Goal: Obtain resource: Download file/media

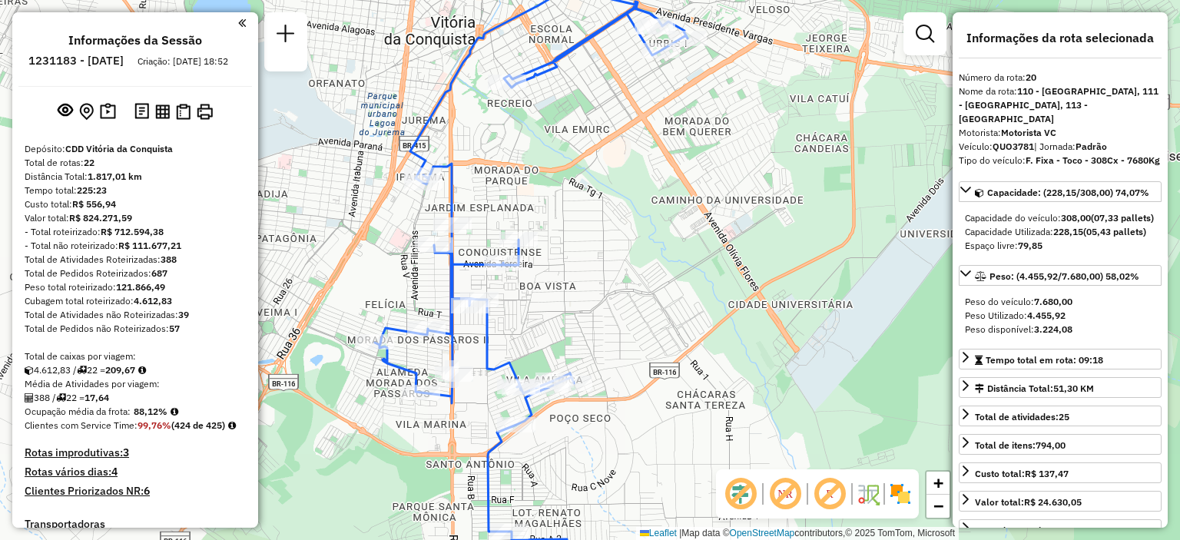
select select "**********"
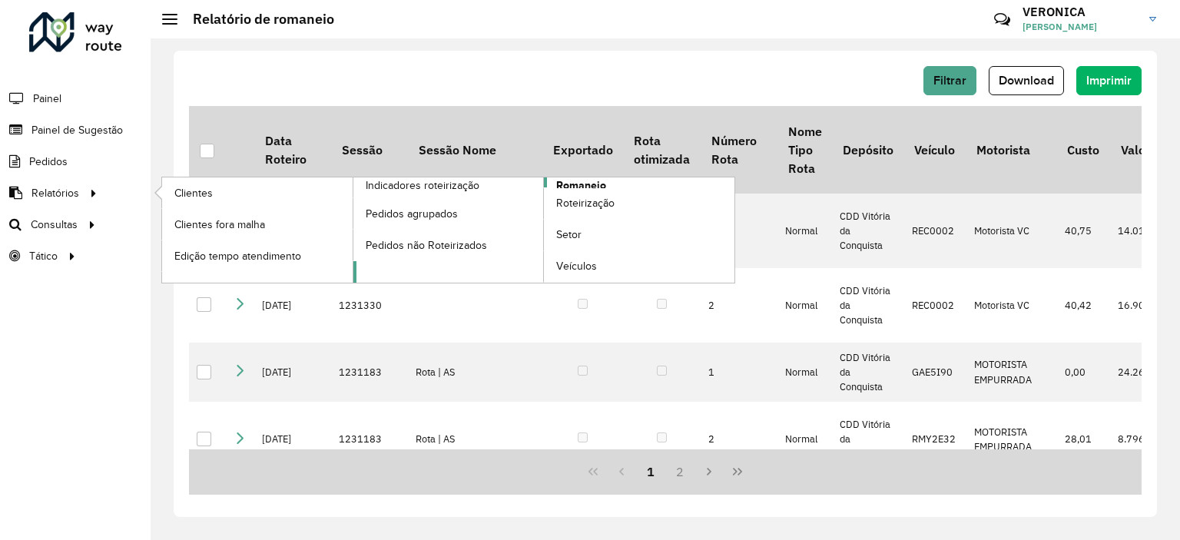
click at [658, 184] on link "Romaneio" at bounding box center [544, 229] width 382 height 105
click at [581, 183] on span "Romaneio" at bounding box center [581, 185] width 50 height 16
click at [578, 184] on span "Romaneio" at bounding box center [581, 185] width 50 height 16
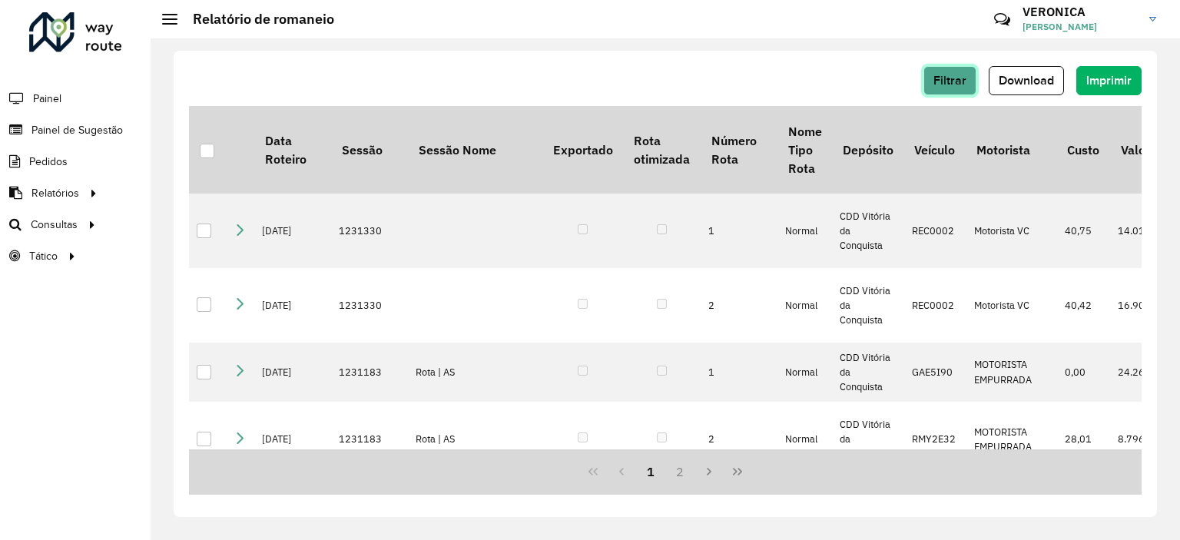
click at [954, 86] on span "Filtrar" at bounding box center [950, 80] width 33 height 13
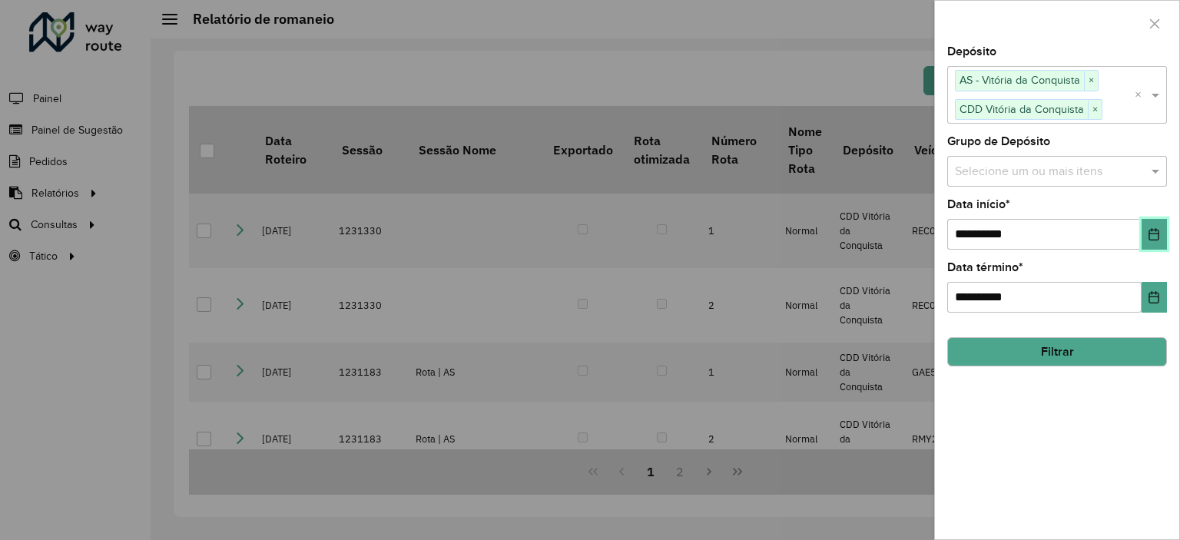
click at [1149, 234] on icon "Choose Date" at bounding box center [1154, 234] width 10 height 12
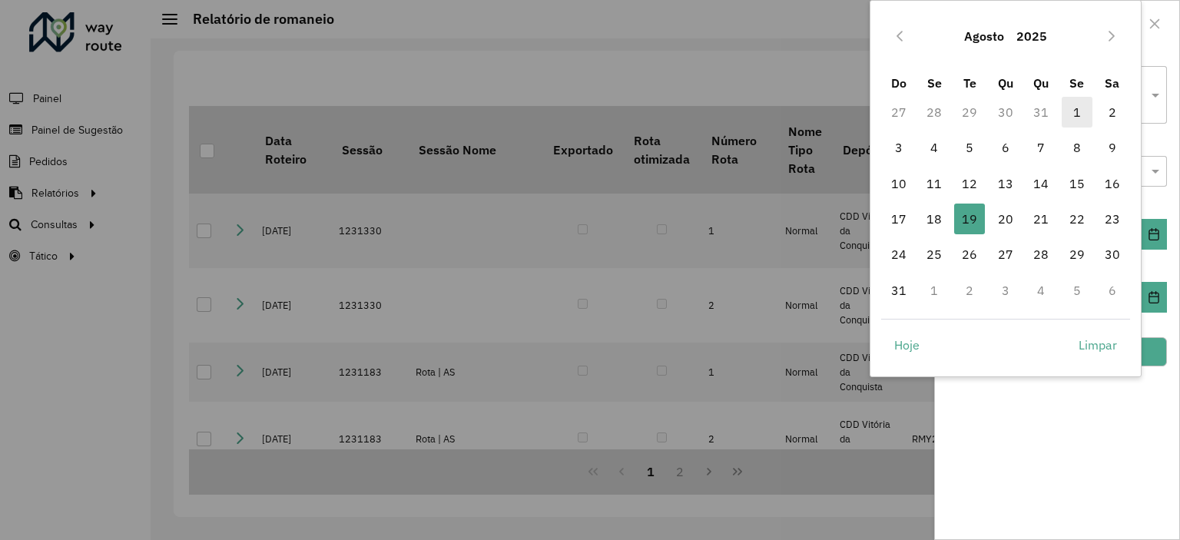
click at [1076, 102] on span "1" at bounding box center [1077, 112] width 31 height 31
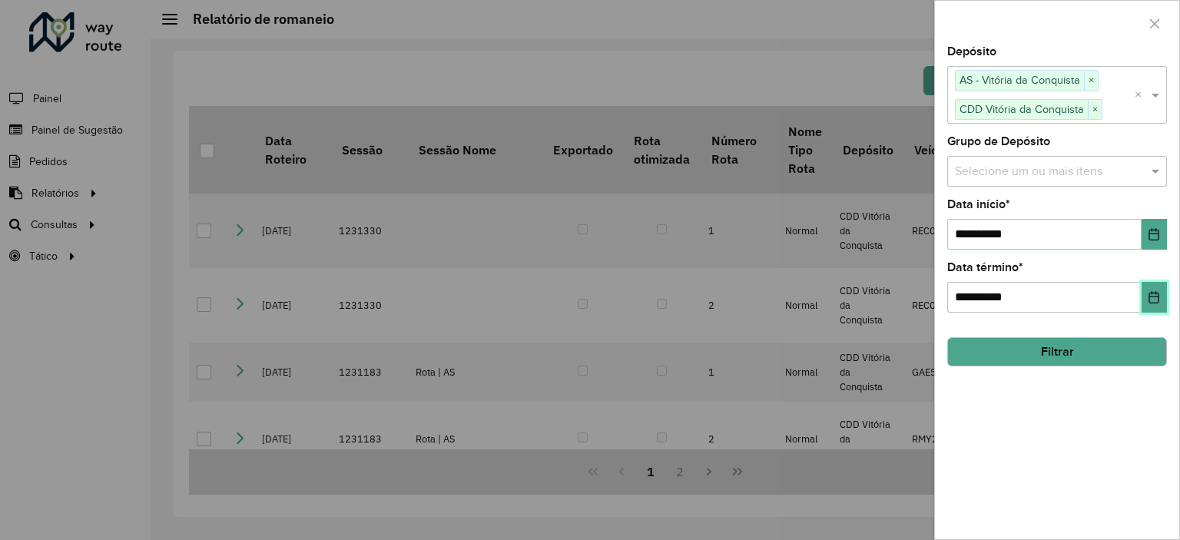
click at [1149, 295] on icon "Choose Date" at bounding box center [1154, 297] width 10 height 12
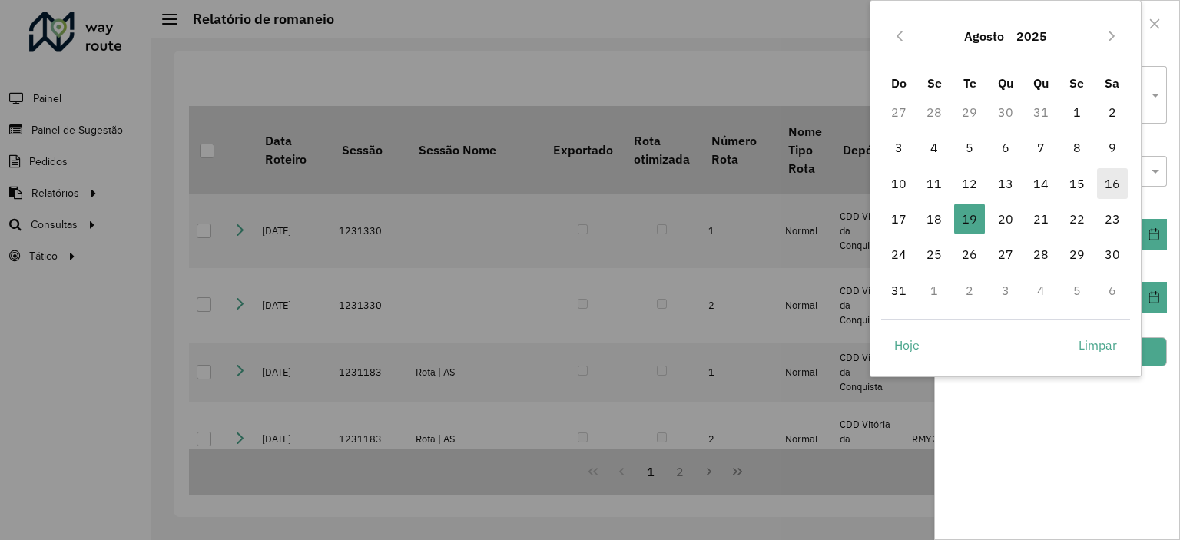
click at [1106, 191] on span "16" at bounding box center [1112, 183] width 31 height 31
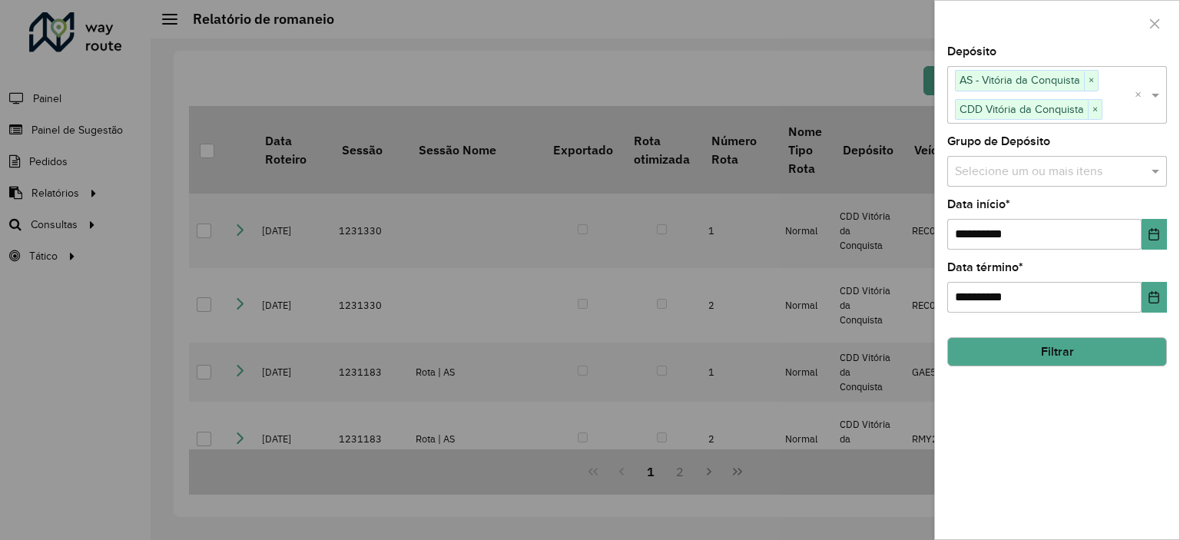
click at [1060, 344] on button "Filtrar" at bounding box center [1057, 351] width 220 height 29
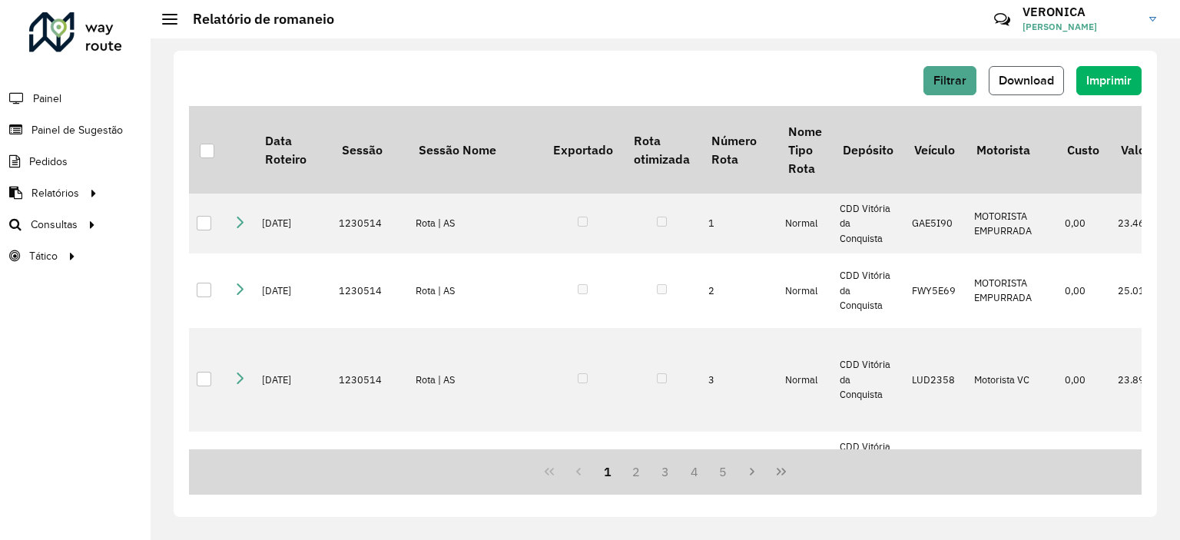
click at [999, 83] on span "Download" at bounding box center [1026, 80] width 55 height 13
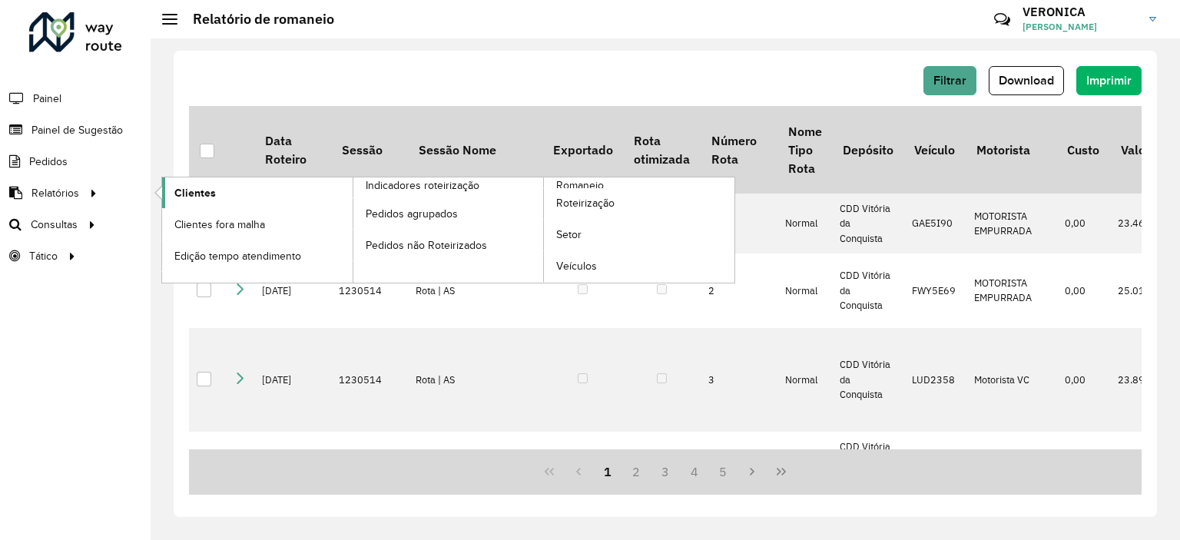
click at [206, 187] on span "Clientes" at bounding box center [194, 193] width 41 height 16
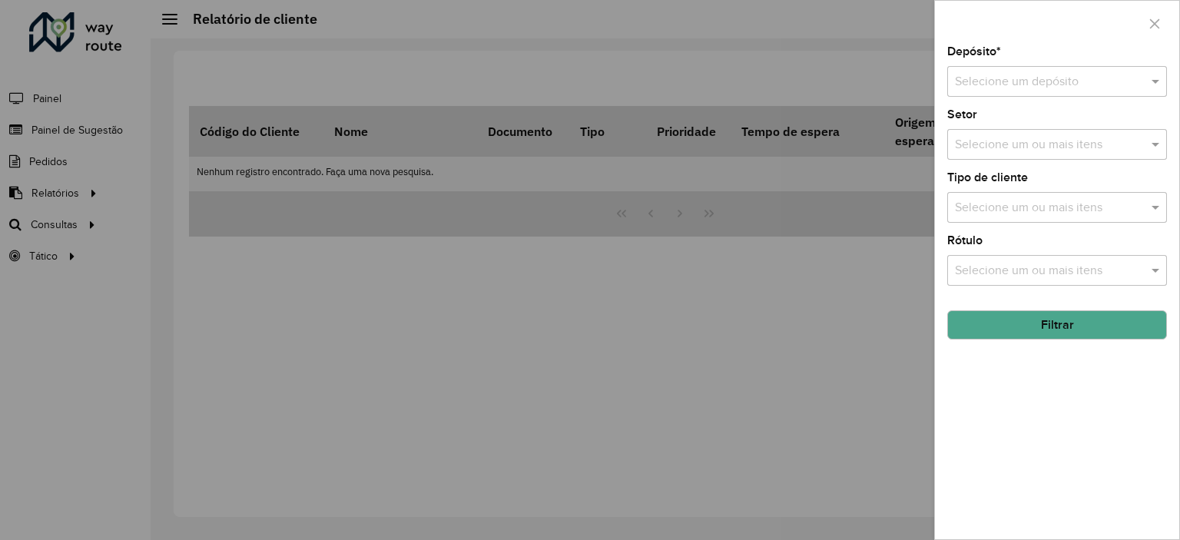
click at [1042, 75] on input "text" at bounding box center [1042, 82] width 174 height 18
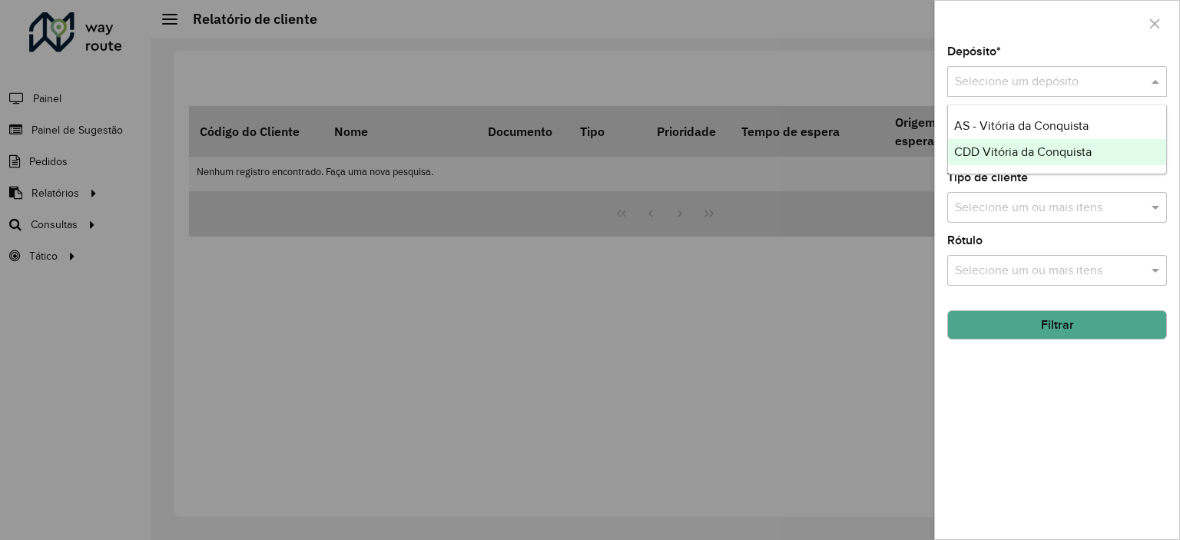
click at [1017, 149] on span "CDD Vitória da Conquista" at bounding box center [1023, 151] width 138 height 13
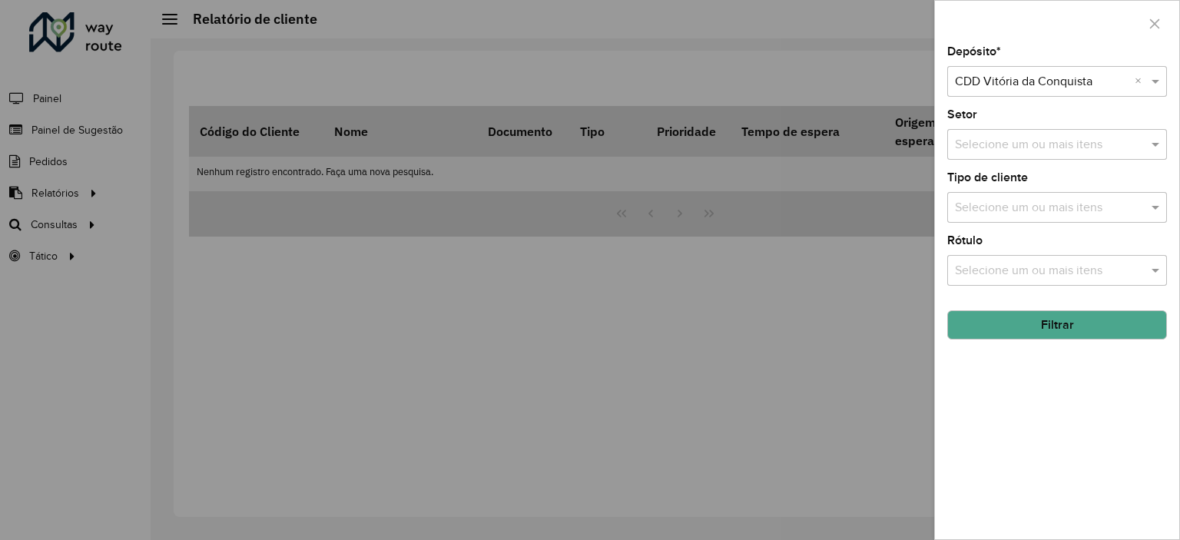
click at [1035, 150] on input "text" at bounding box center [1049, 145] width 197 height 18
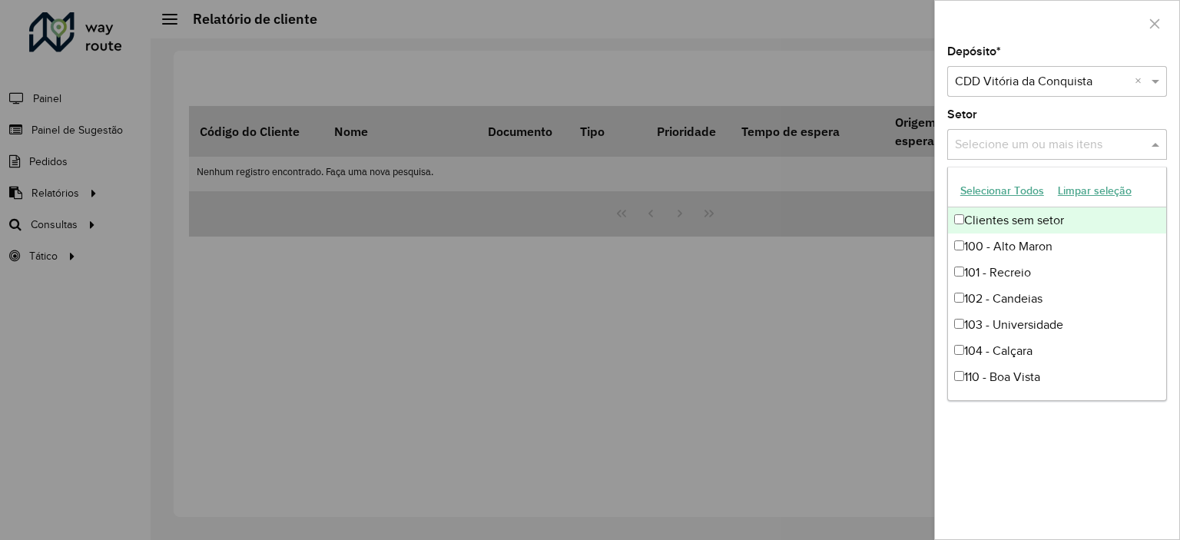
click at [996, 193] on button "Selecionar Todos" at bounding box center [1002, 191] width 98 height 24
click at [1099, 107] on div "Depósito * Selecione um depósito × CDD Vitória da Conquista × Setor Selecione u…" at bounding box center [1057, 292] width 244 height 493
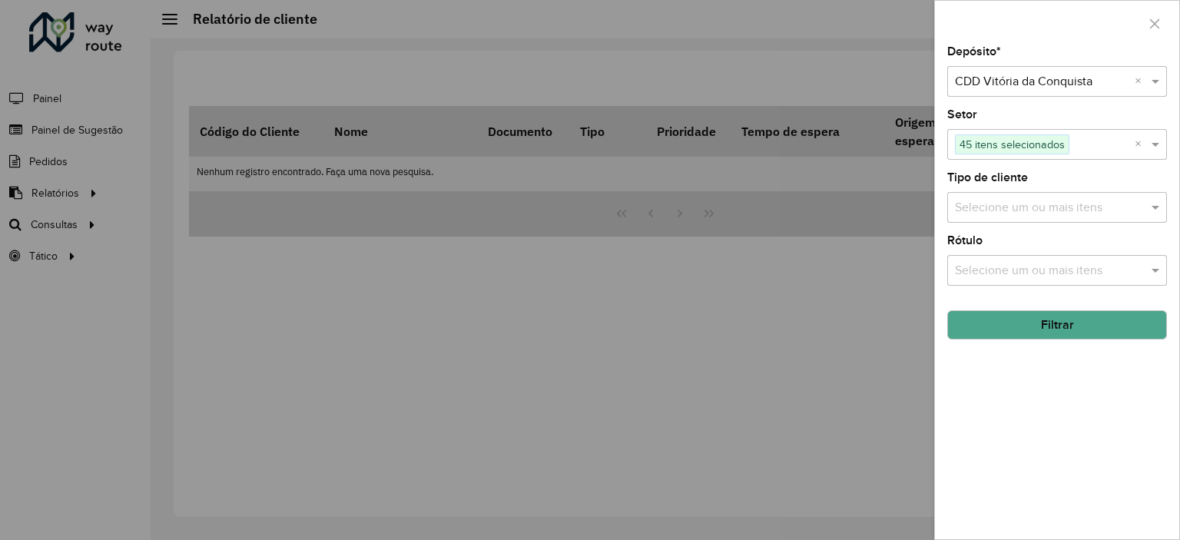
click at [997, 217] on div "Selecione um ou mais itens" at bounding box center [1057, 207] width 220 height 31
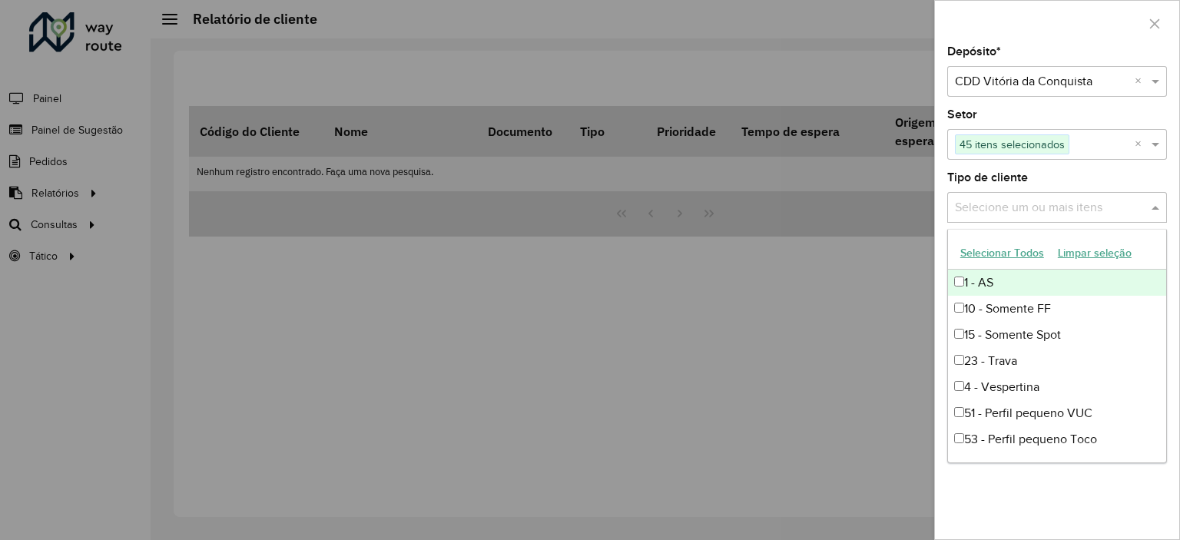
click at [994, 256] on button "Selecionar Todos" at bounding box center [1002, 253] width 98 height 24
click at [1060, 167] on div "Depósito * Selecione um depósito × CDD Vitória da Conquista × Setor Selecione u…" at bounding box center [1057, 292] width 244 height 493
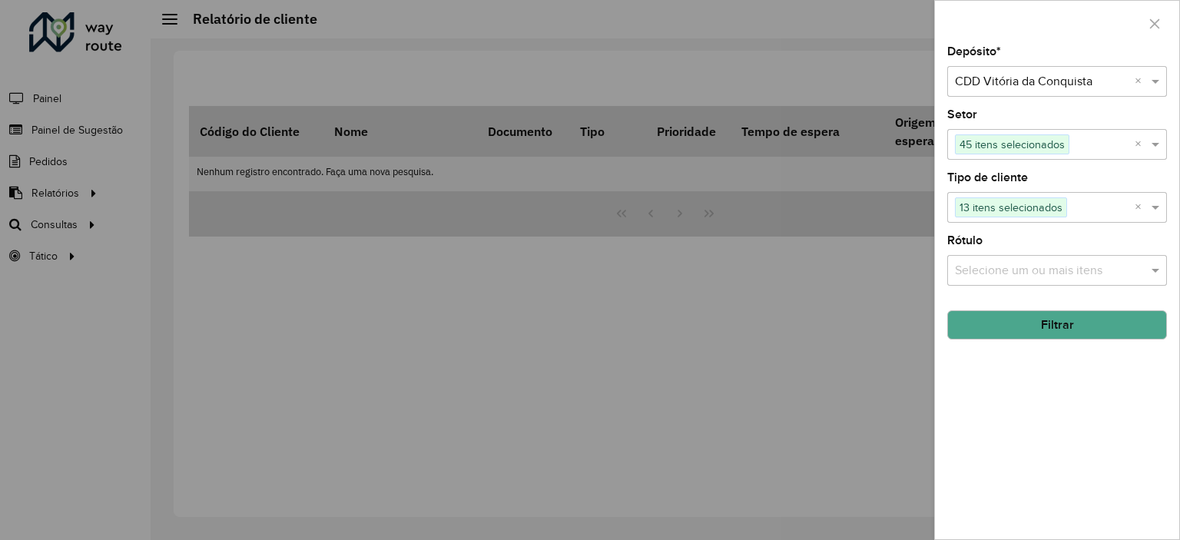
click at [1007, 270] on input "text" at bounding box center [1049, 271] width 197 height 18
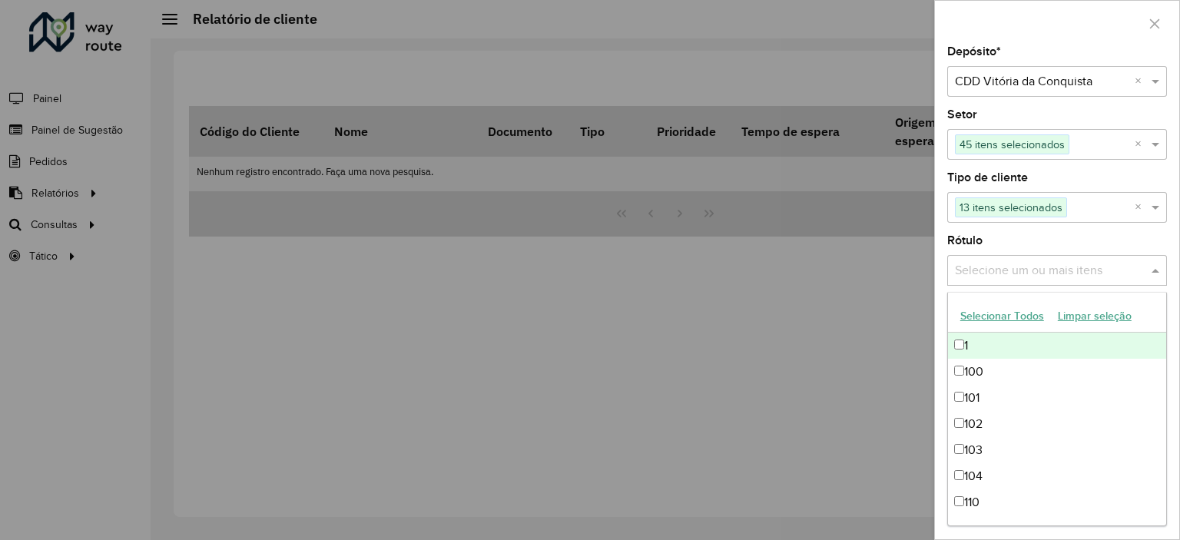
click at [990, 312] on button "Selecionar Todos" at bounding box center [1002, 316] width 98 height 24
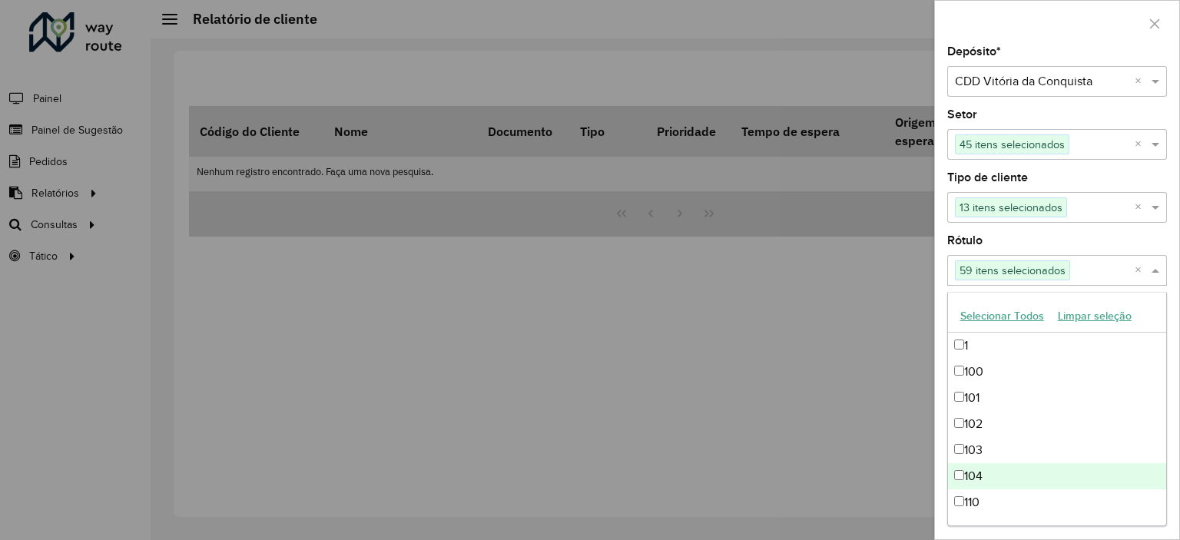
click at [1179, 324] on div "Depósito * Selecione um depósito × CDD Vitória da Conquista × Setor Selecione u…" at bounding box center [1057, 292] width 244 height 493
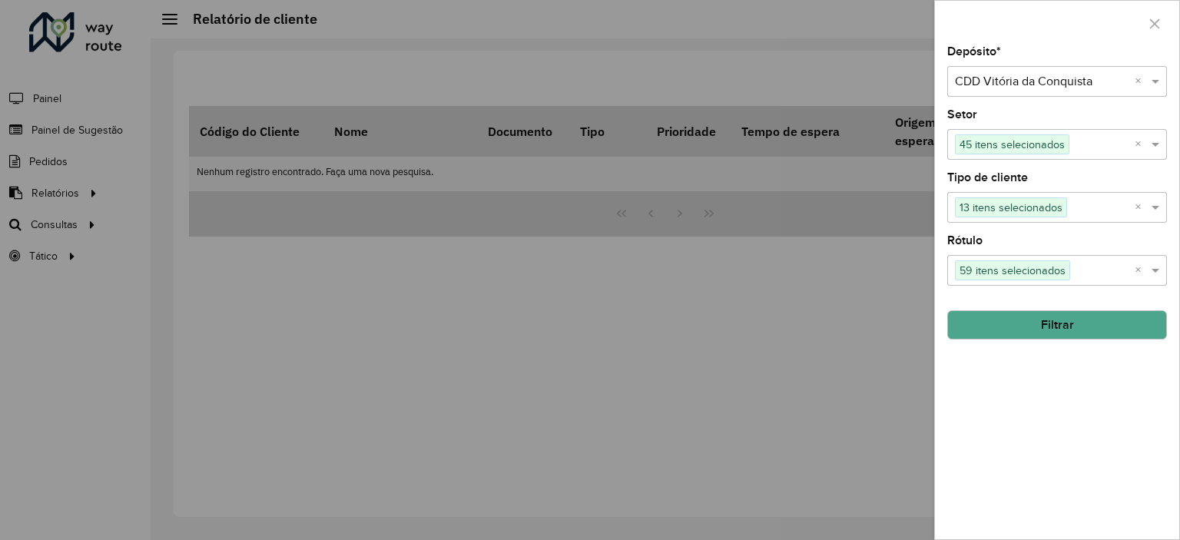
click at [1087, 310] on button "Filtrar" at bounding box center [1057, 324] width 220 height 29
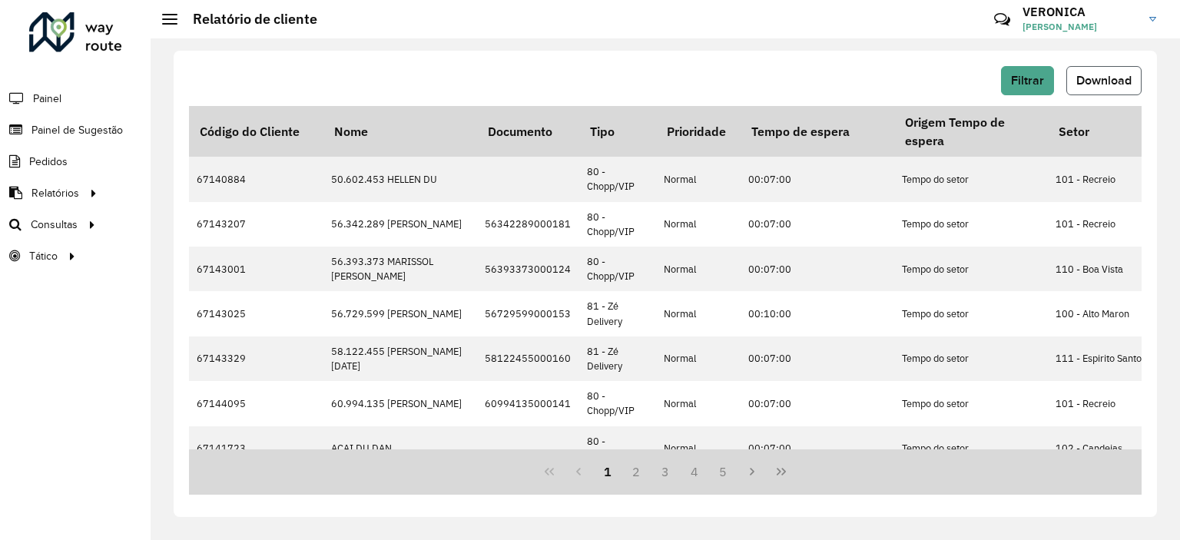
click at [1109, 79] on span "Download" at bounding box center [1103, 80] width 55 height 13
click at [1089, 78] on span "Download" at bounding box center [1103, 80] width 55 height 13
